Goal: Transaction & Acquisition: Purchase product/service

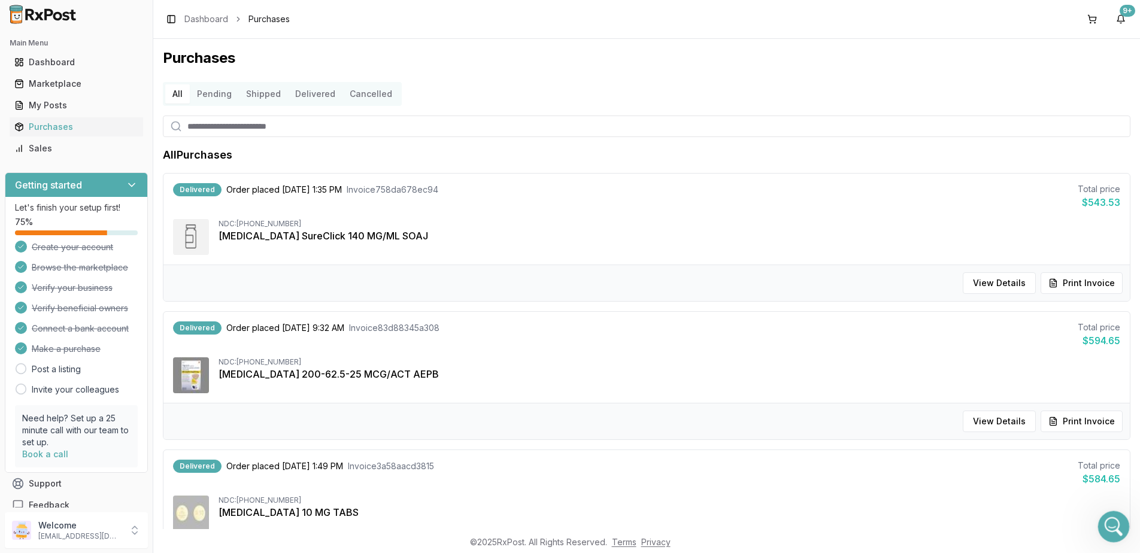
click at [1116, 526] on icon "Open Intercom Messenger" at bounding box center [1112, 526] width 20 height 20
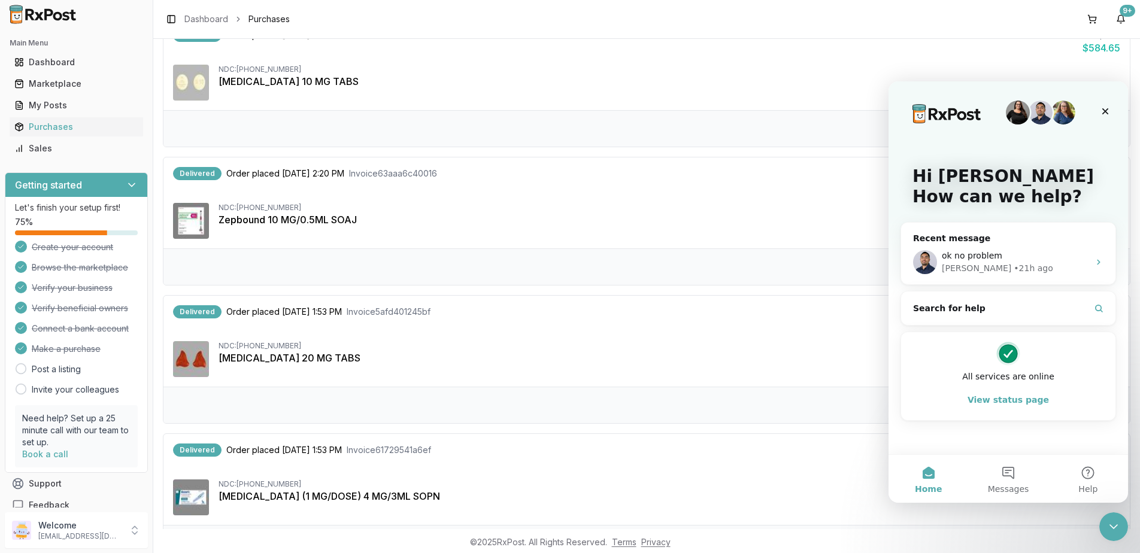
scroll to position [539, 0]
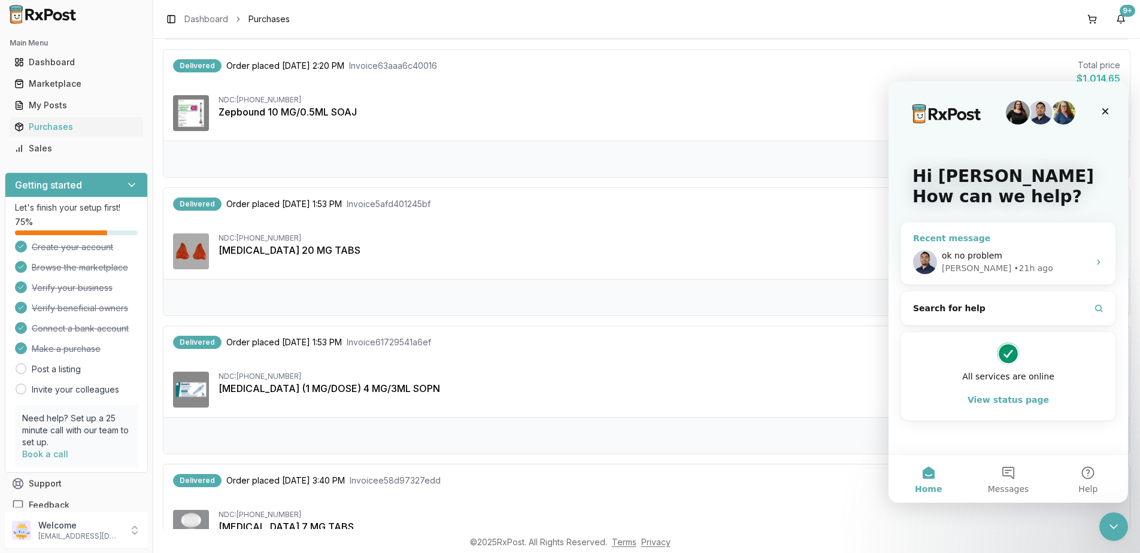
click at [1029, 254] on div "ok no problem" at bounding box center [1015, 256] width 147 height 13
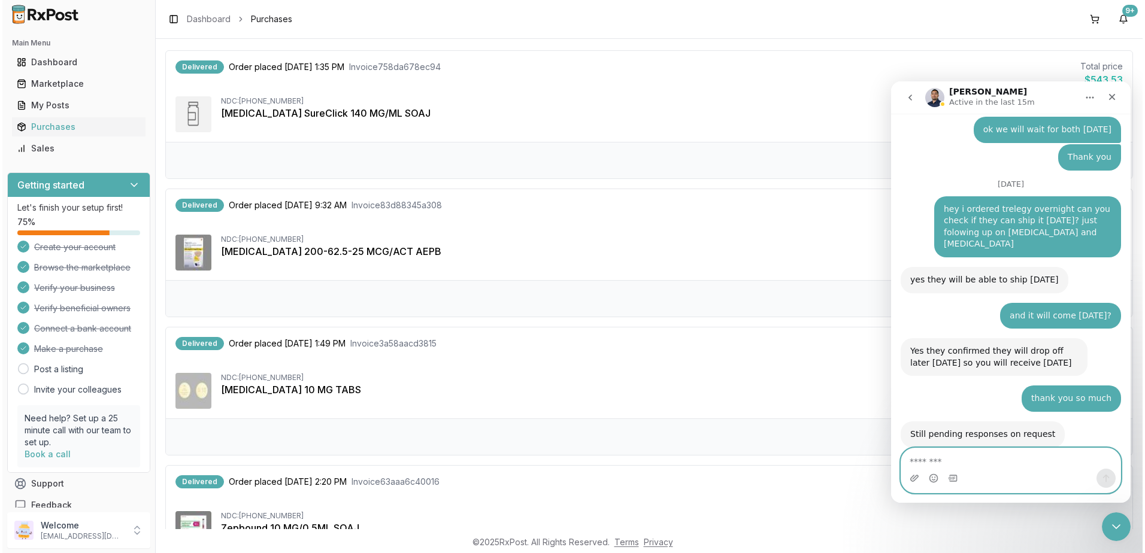
scroll to position [0, 0]
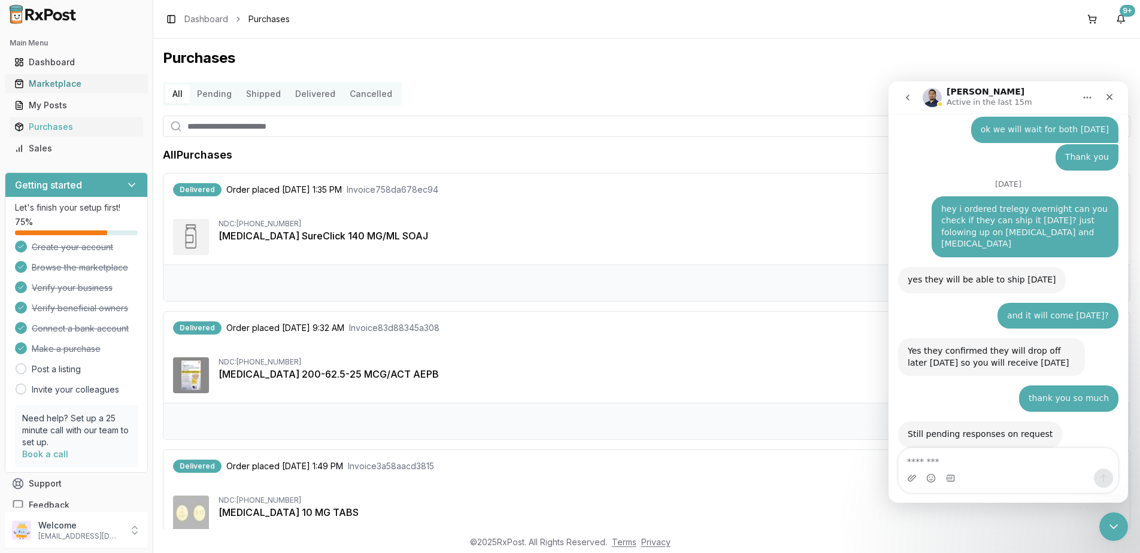
click at [47, 80] on div "Marketplace" at bounding box center [76, 84] width 124 height 12
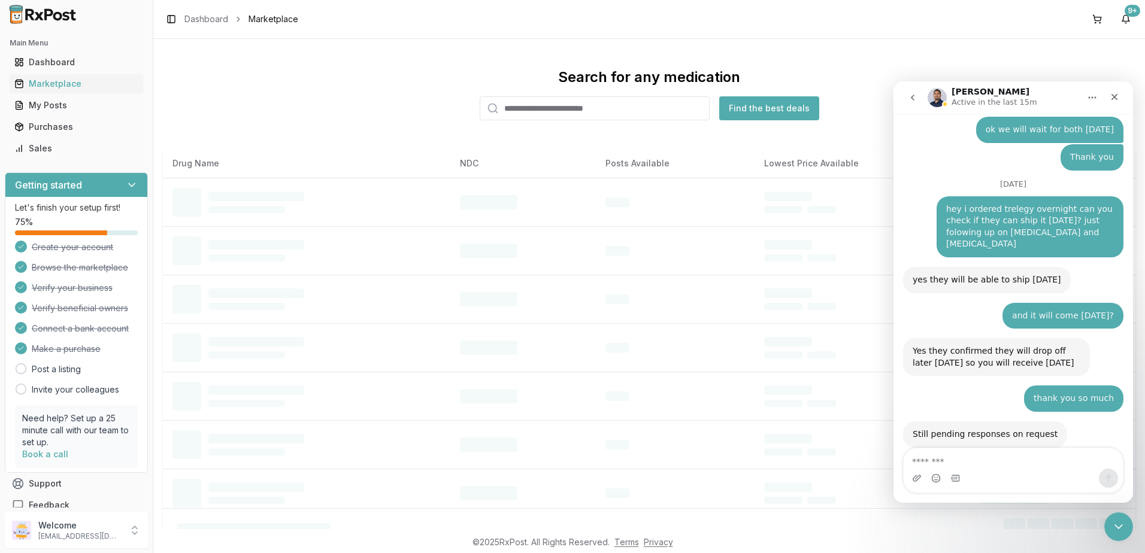
click at [629, 104] on input "search" at bounding box center [595, 108] width 230 height 24
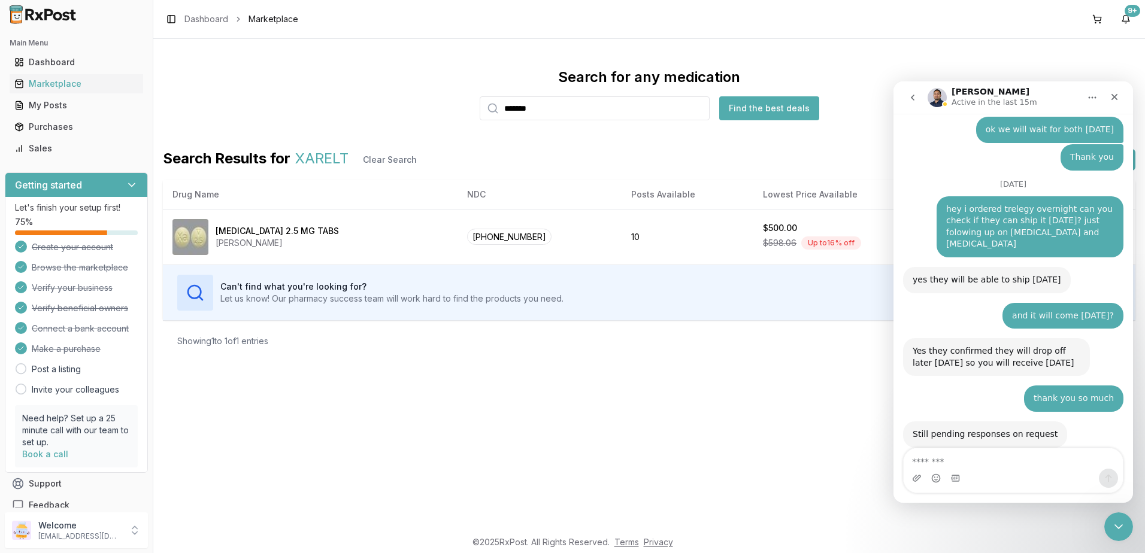
drag, startPoint x: 571, startPoint y: 106, endPoint x: 339, endPoint y: 123, distance: 232.3
click at [339, 123] on div "Search for any medication ******* Find the best deals Search Results for XARELT…" at bounding box center [649, 215] width 972 height 294
type input "*******"
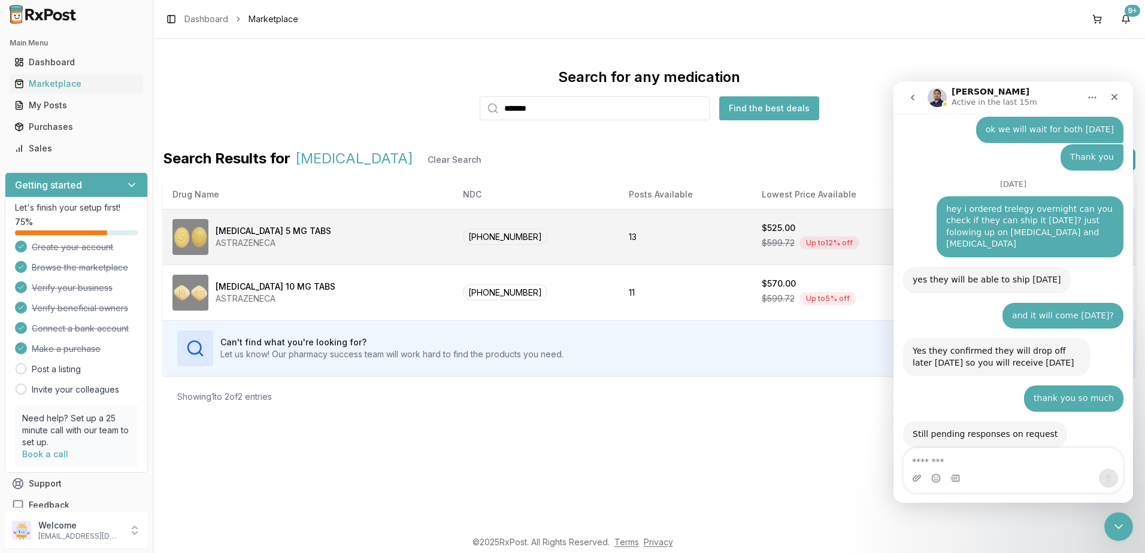
click at [653, 239] on td "13" at bounding box center [685, 237] width 133 height 56
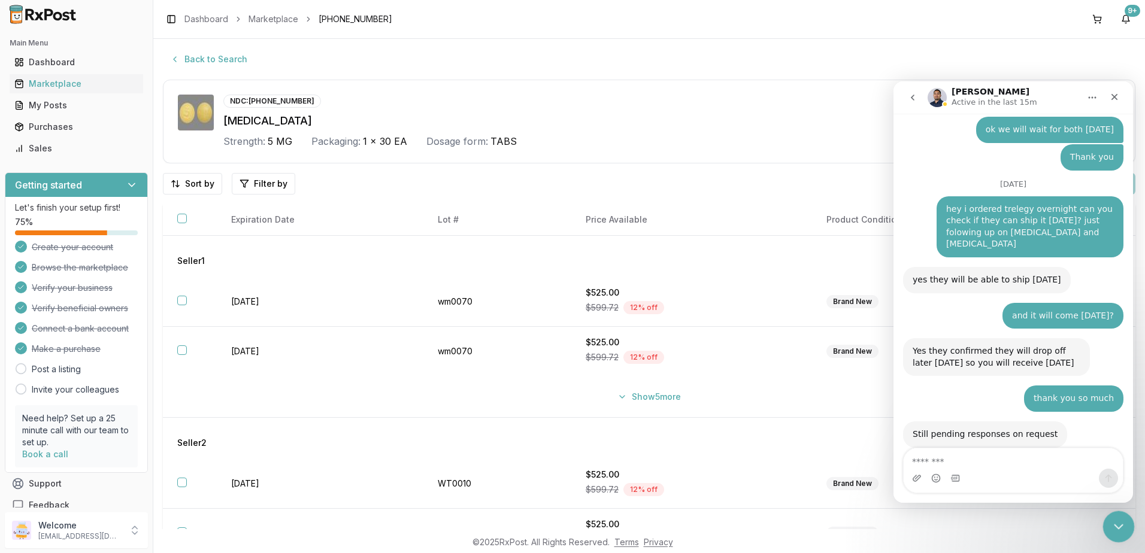
click at [1113, 514] on div "Close Intercom Messenger" at bounding box center [1116, 525] width 29 height 29
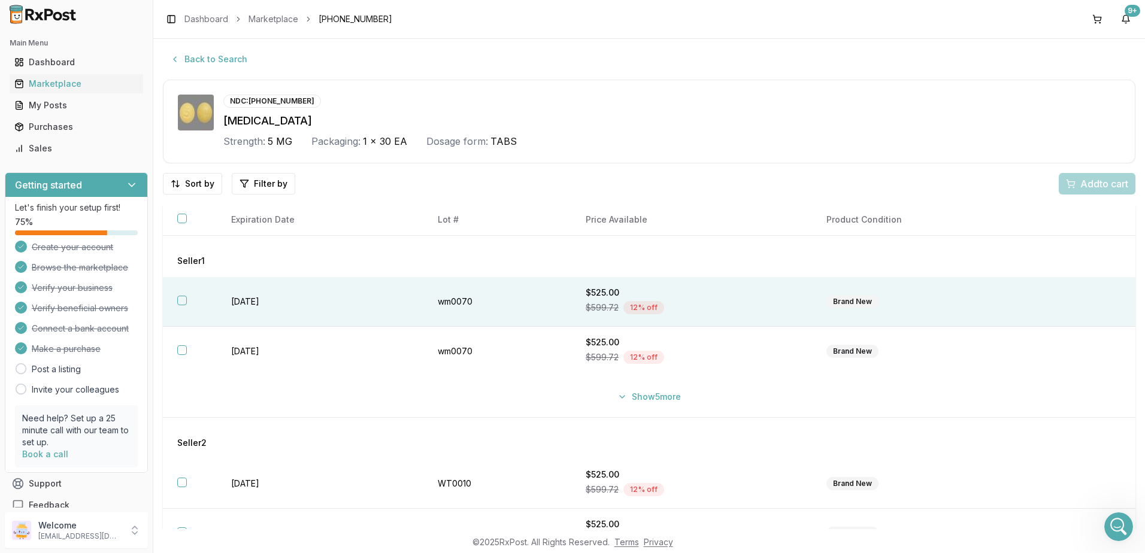
click at [700, 299] on div "$599.72 12 % off" at bounding box center [692, 308] width 212 height 18
click at [1094, 181] on span "Add 1 to cart" at bounding box center [1102, 184] width 52 height 14
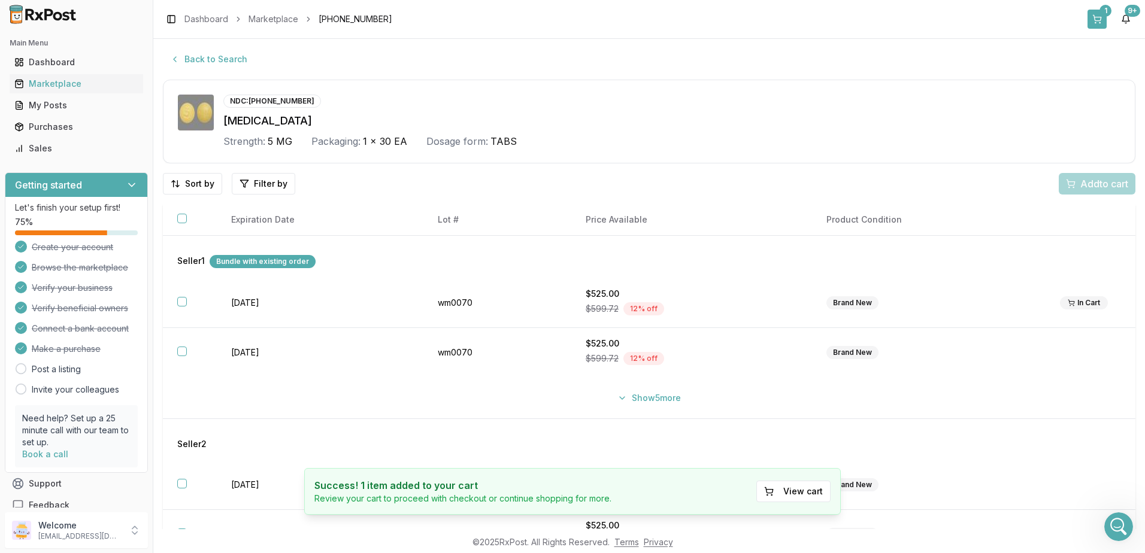
click at [1094, 14] on button "1" at bounding box center [1096, 19] width 19 height 19
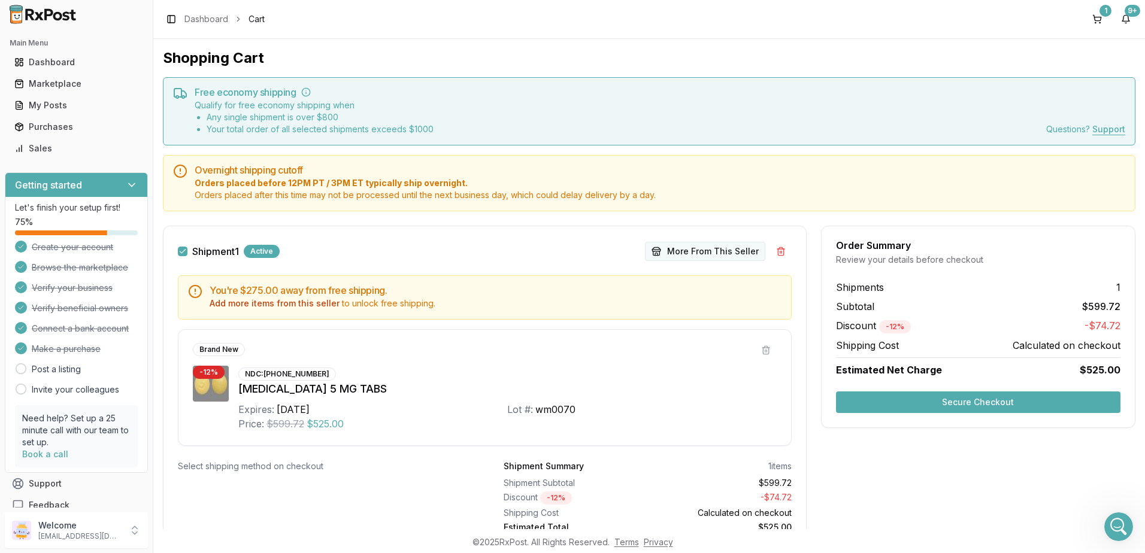
click at [695, 250] on button "More From This Seller" at bounding box center [705, 251] width 120 height 19
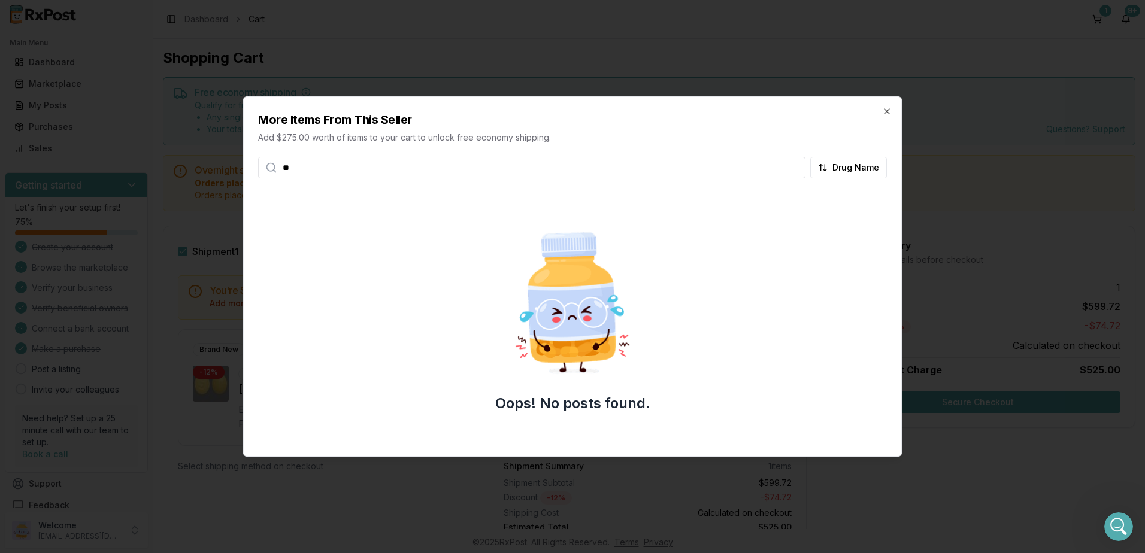
type input "*"
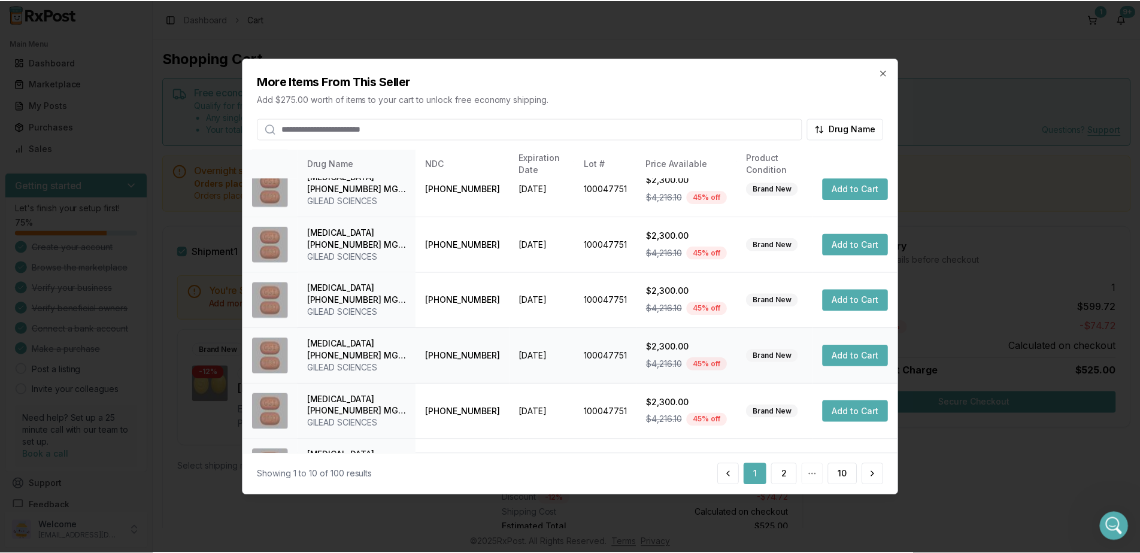
scroll to position [281, 0]
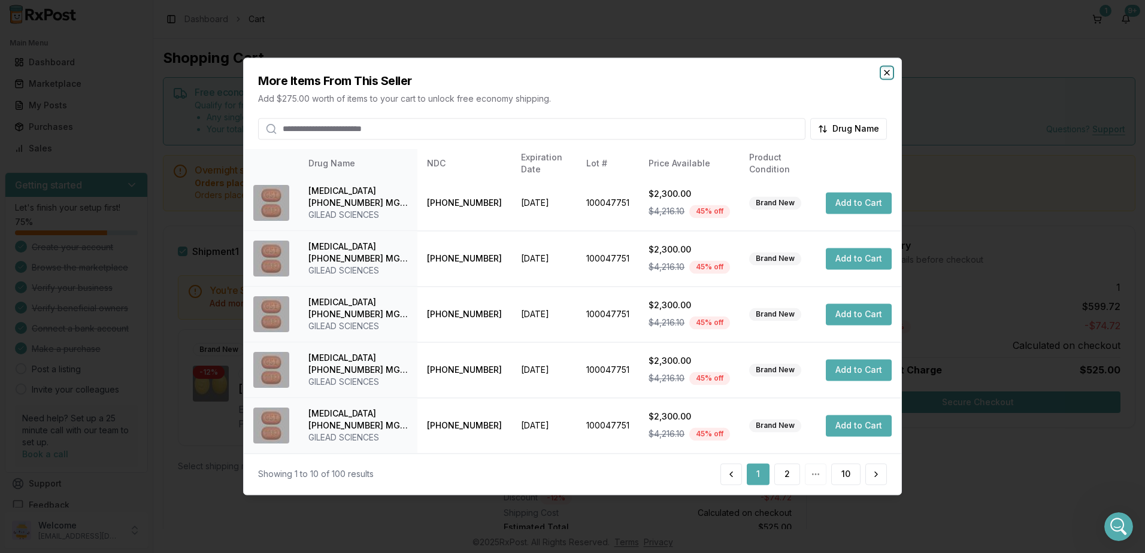
click at [887, 70] on icon "button" at bounding box center [887, 73] width 10 height 10
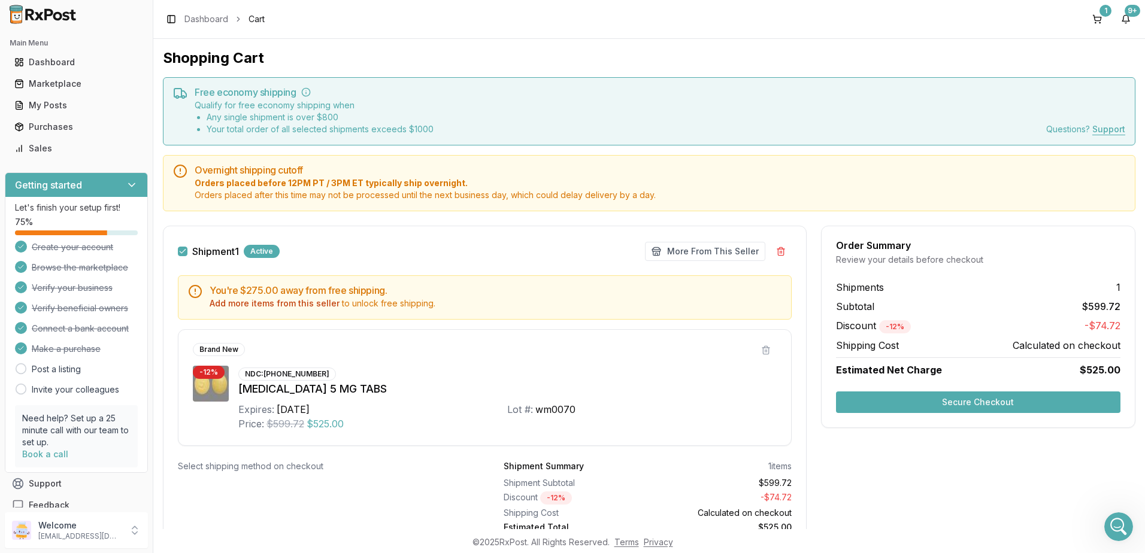
click at [957, 397] on button "Secure Checkout" at bounding box center [978, 403] width 284 height 22
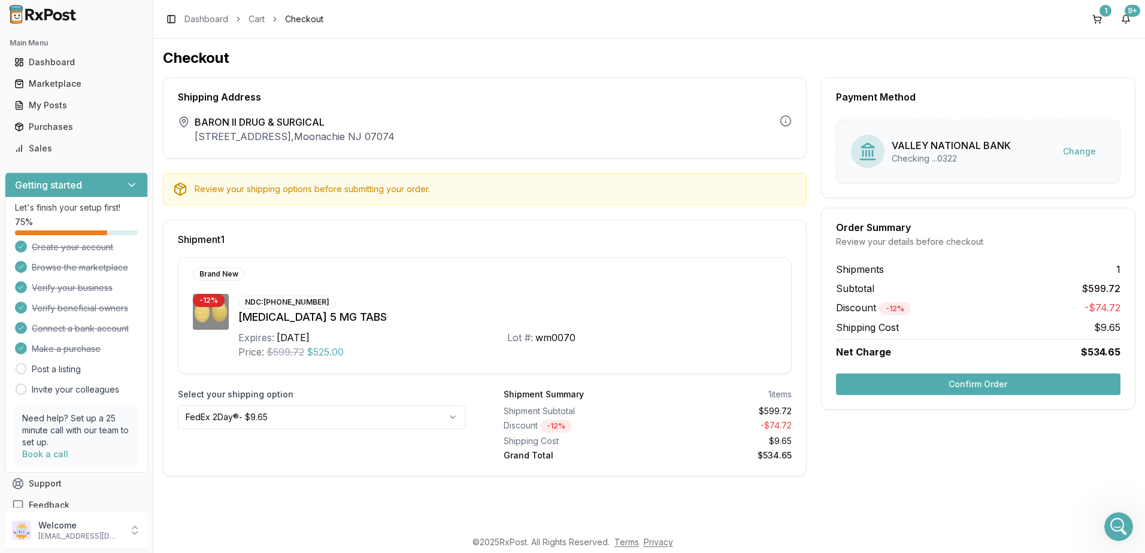
click at [291, 418] on html "Main Menu Dashboard Marketplace My Posts Purchases Sales Getting started Let's …" at bounding box center [572, 276] width 1145 height 553
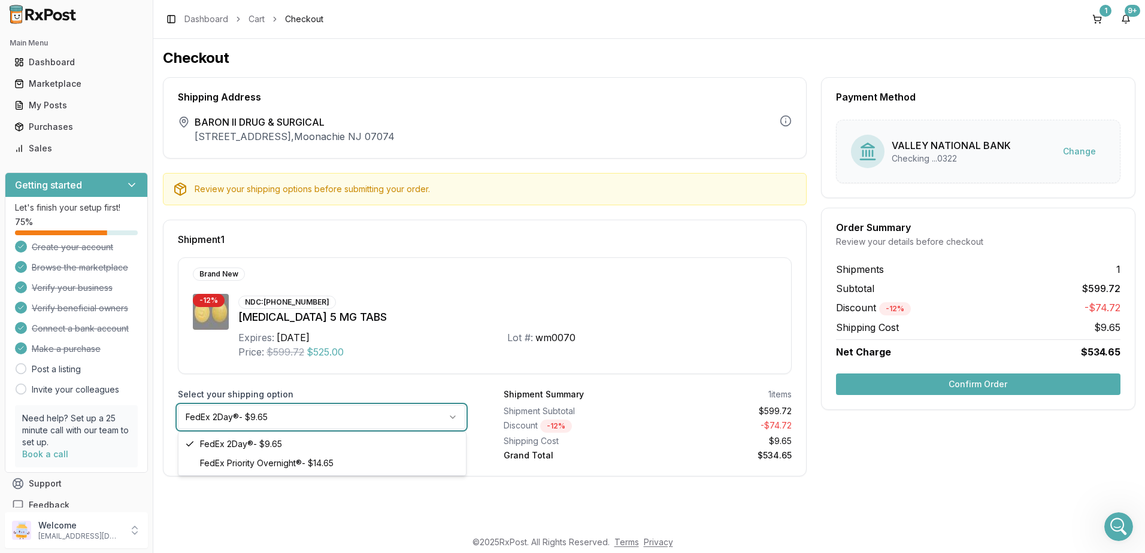
click at [291, 418] on html "Main Menu Dashboard Marketplace My Posts Purchases Sales Getting started Let's …" at bounding box center [572, 276] width 1145 height 553
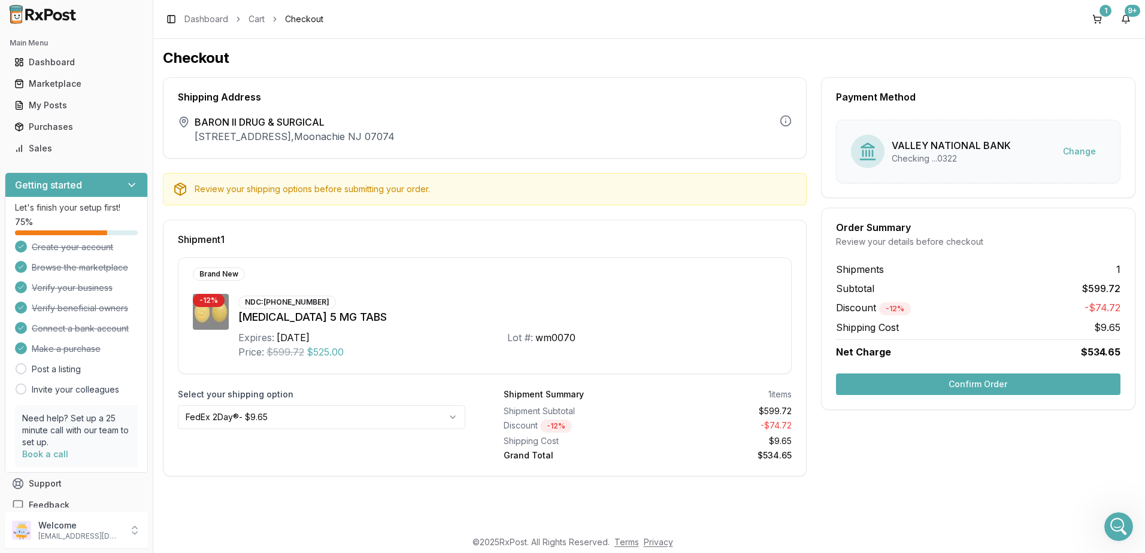
click at [957, 385] on button "Confirm Order" at bounding box center [978, 385] width 284 height 22
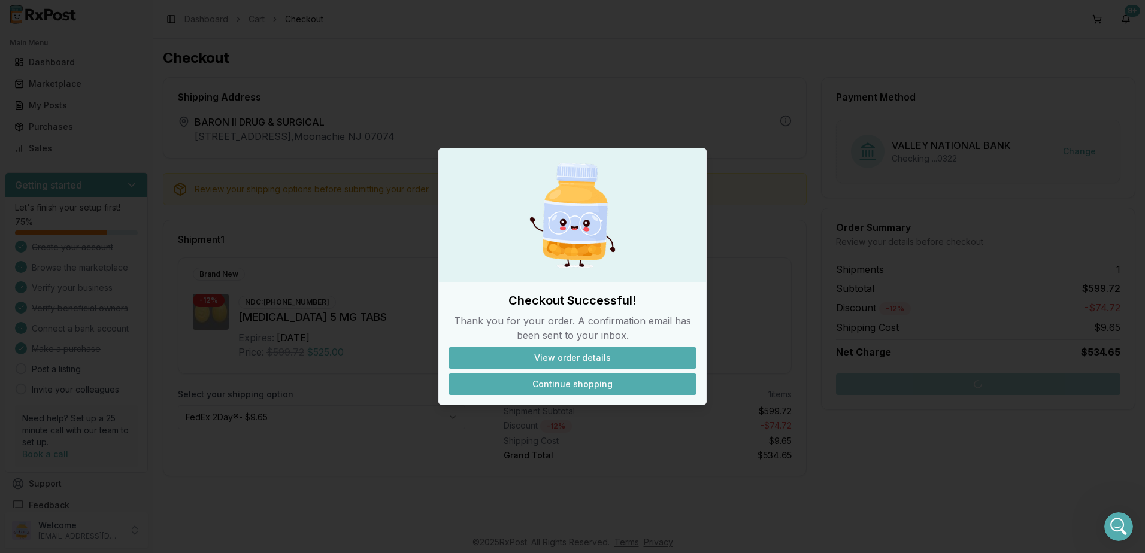
click at [592, 383] on button "Continue shopping" at bounding box center [572, 385] width 248 height 22
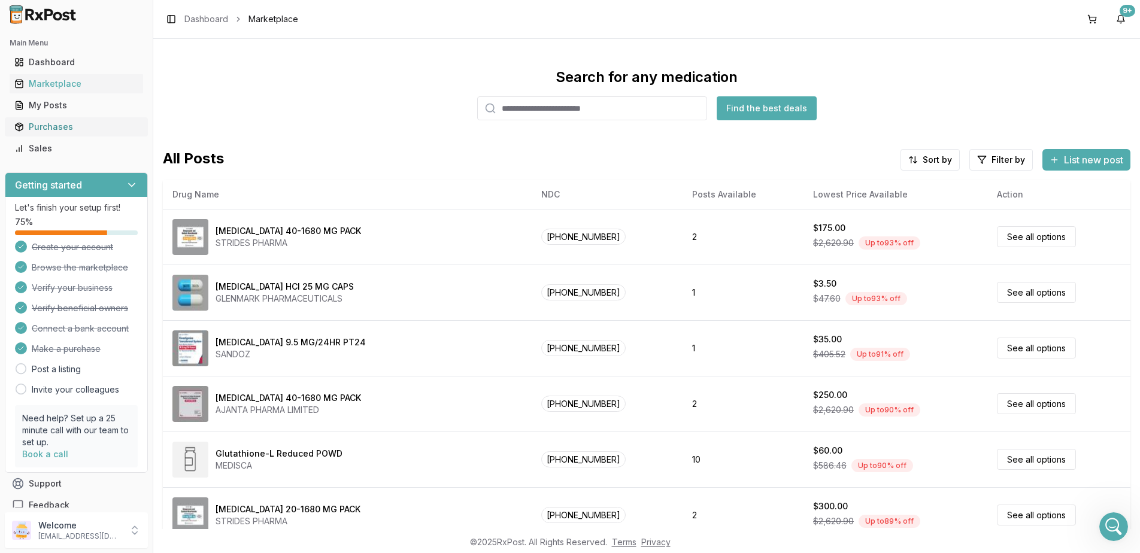
click at [46, 120] on link "Purchases" at bounding box center [77, 127] width 134 height 22
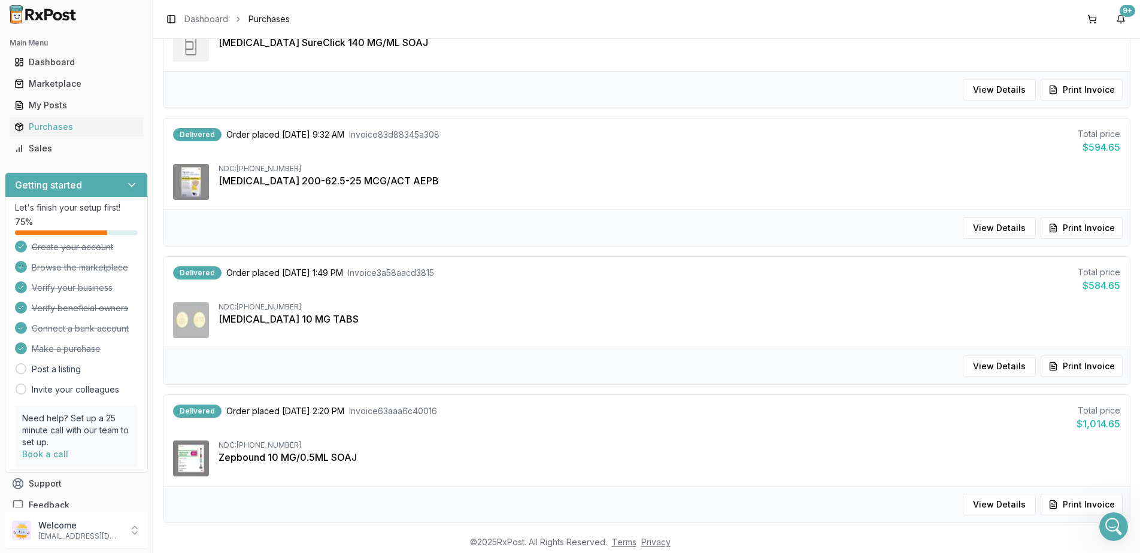
scroll to position [359, 0]
